Goal: Transaction & Acquisition: Obtain resource

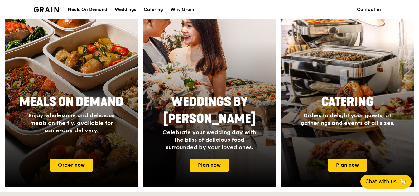
scroll to position [312, 0]
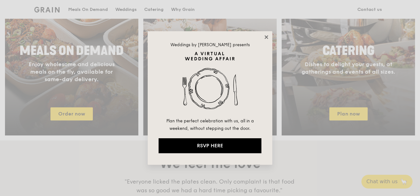
click at [267, 36] on icon at bounding box center [267, 37] width 6 height 6
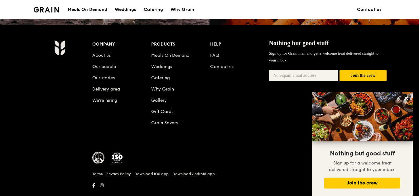
scroll to position [665, 0]
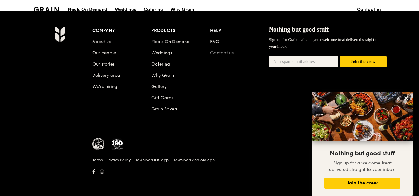
click at [221, 51] on link "Contact us" at bounding box center [221, 52] width 23 height 5
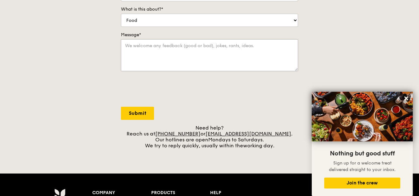
scroll to position [250, 0]
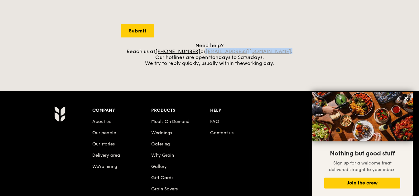
drag, startPoint x: 282, startPoint y: 51, endPoint x: 216, endPoint y: 50, distance: 65.8
click at [216, 50] on div "Need help? Reach us at +65 3163 5335 or concierge@grain.com.sg . Our hotlines a…" at bounding box center [209, 54] width 177 height 24
drag, startPoint x: 216, startPoint y: 50, endPoint x: 222, endPoint y: 51, distance: 6.0
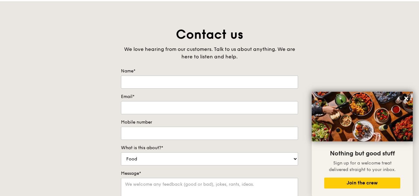
scroll to position [0, 0]
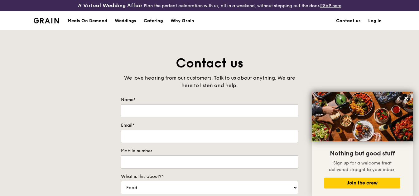
click at [160, 19] on div "Catering" at bounding box center [153, 21] width 19 height 19
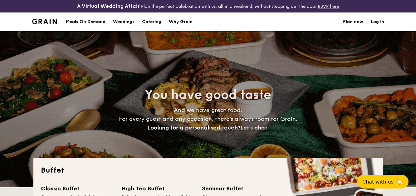
select select
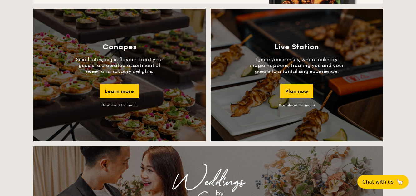
scroll to position [561, 0]
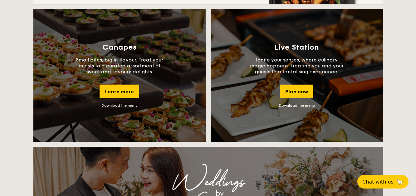
click at [301, 104] on link "Download the menu" at bounding box center [297, 105] width 36 height 4
click at [123, 102] on div "Canapes Small bites, big in flavour. Treat your guests to a curated assortment …" at bounding box center [119, 75] width 172 height 133
click at [123, 104] on link "Download the menu" at bounding box center [119, 105] width 36 height 4
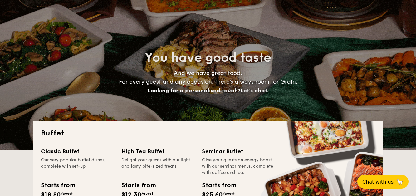
scroll to position [0, 0]
